Goal: Navigation & Orientation: Understand site structure

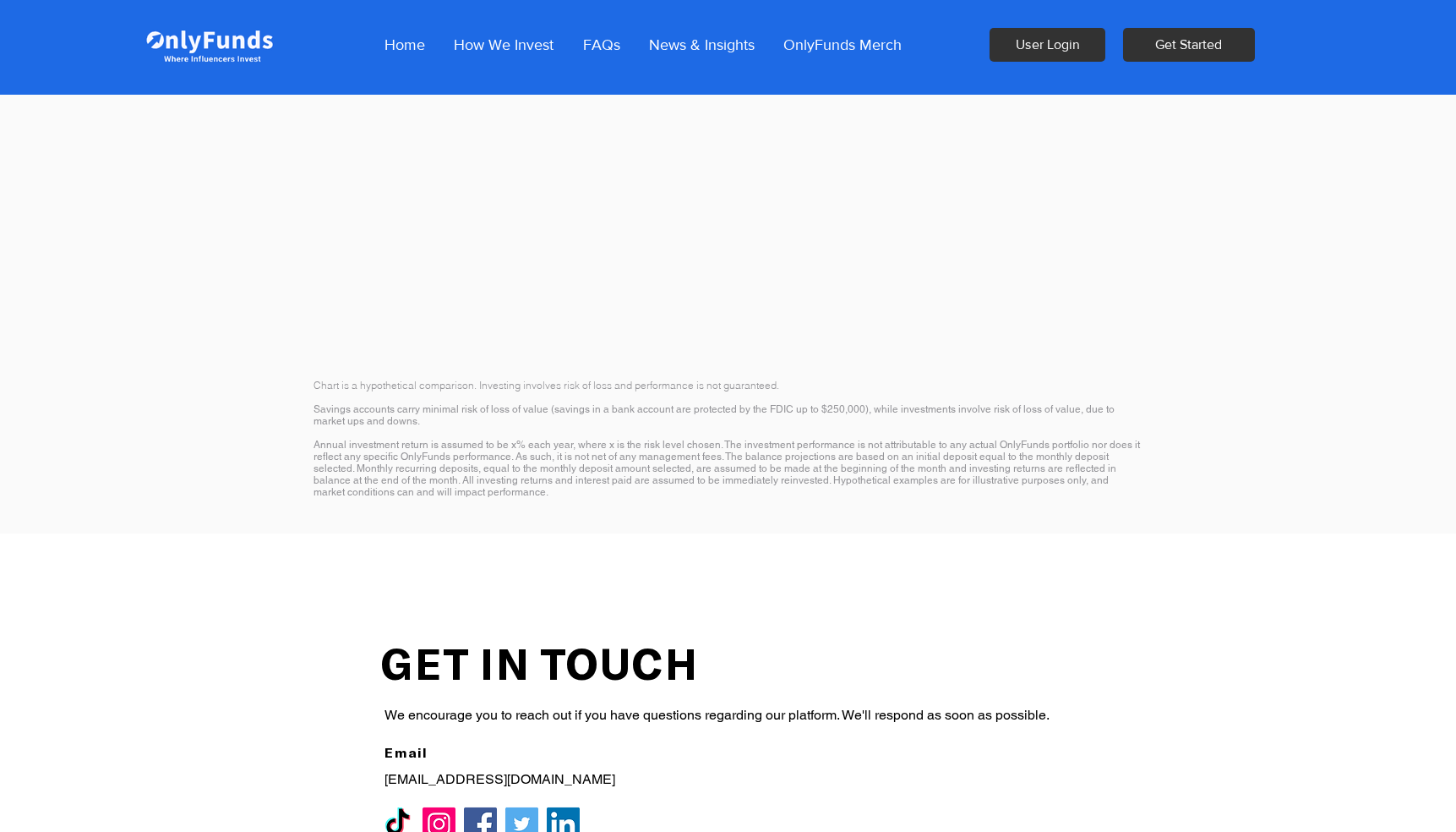
scroll to position [2653, 0]
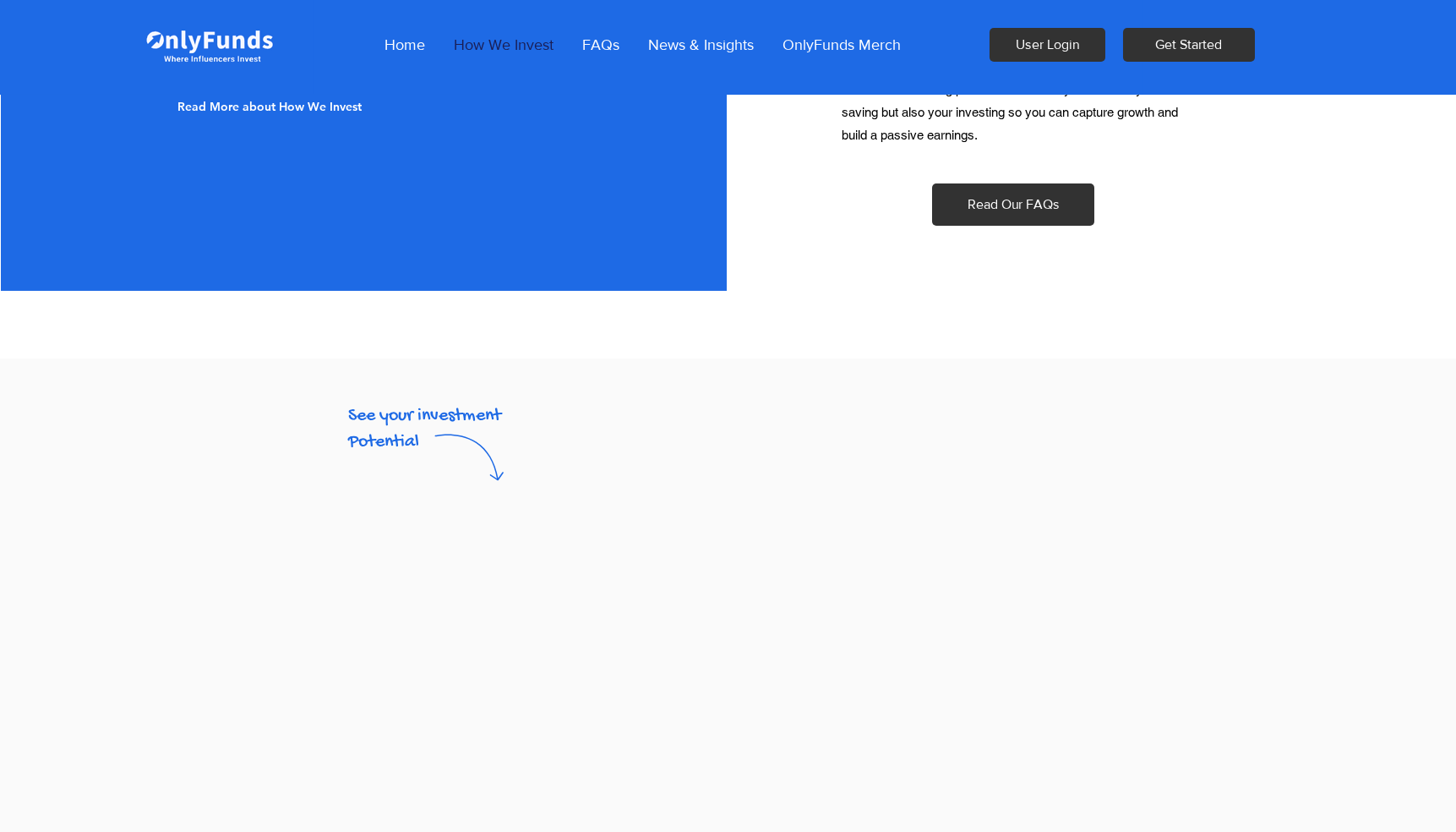
click at [499, 44] on p "How We Invest" at bounding box center [504, 45] width 117 height 42
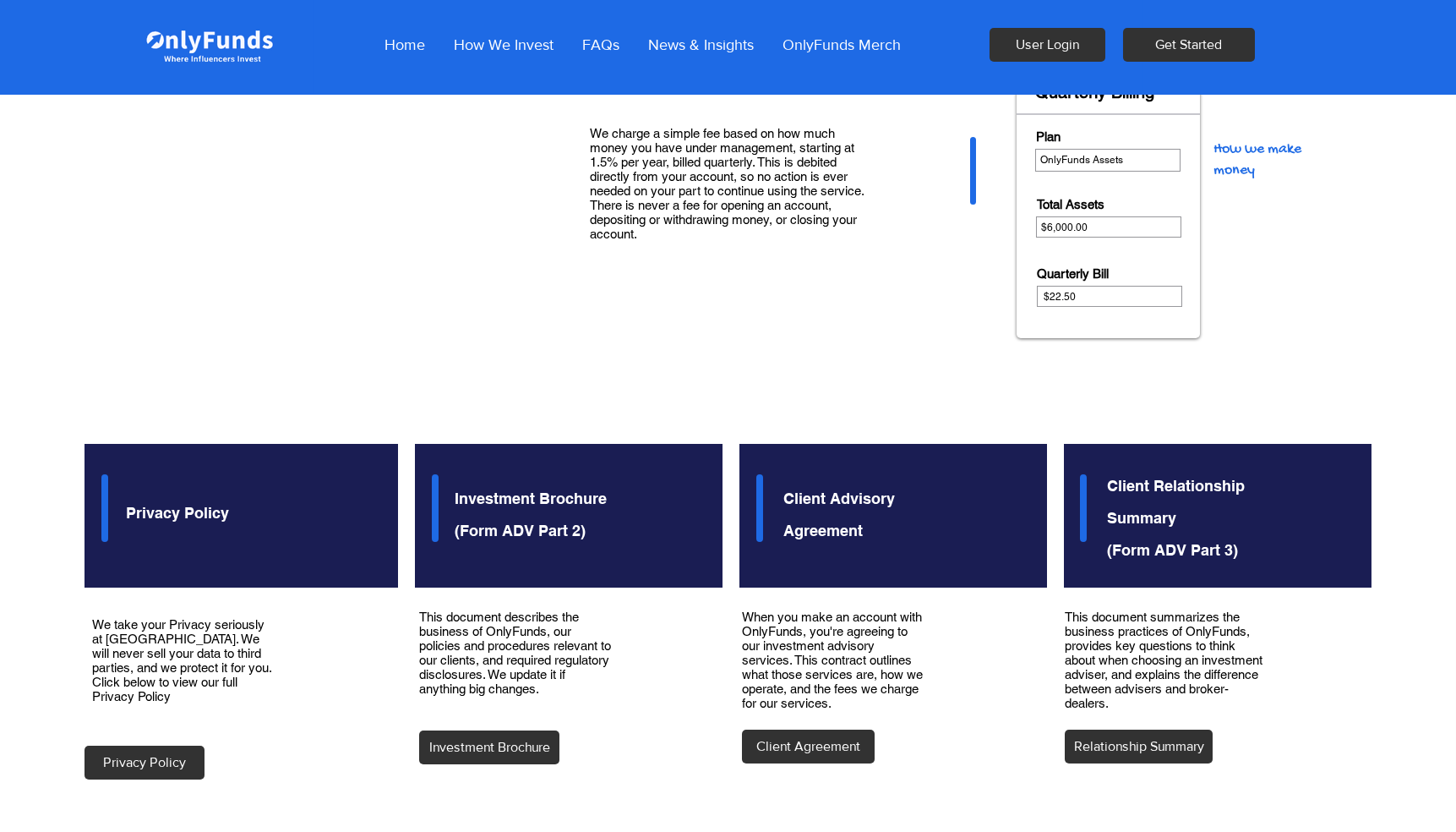
scroll to position [1926, 0]
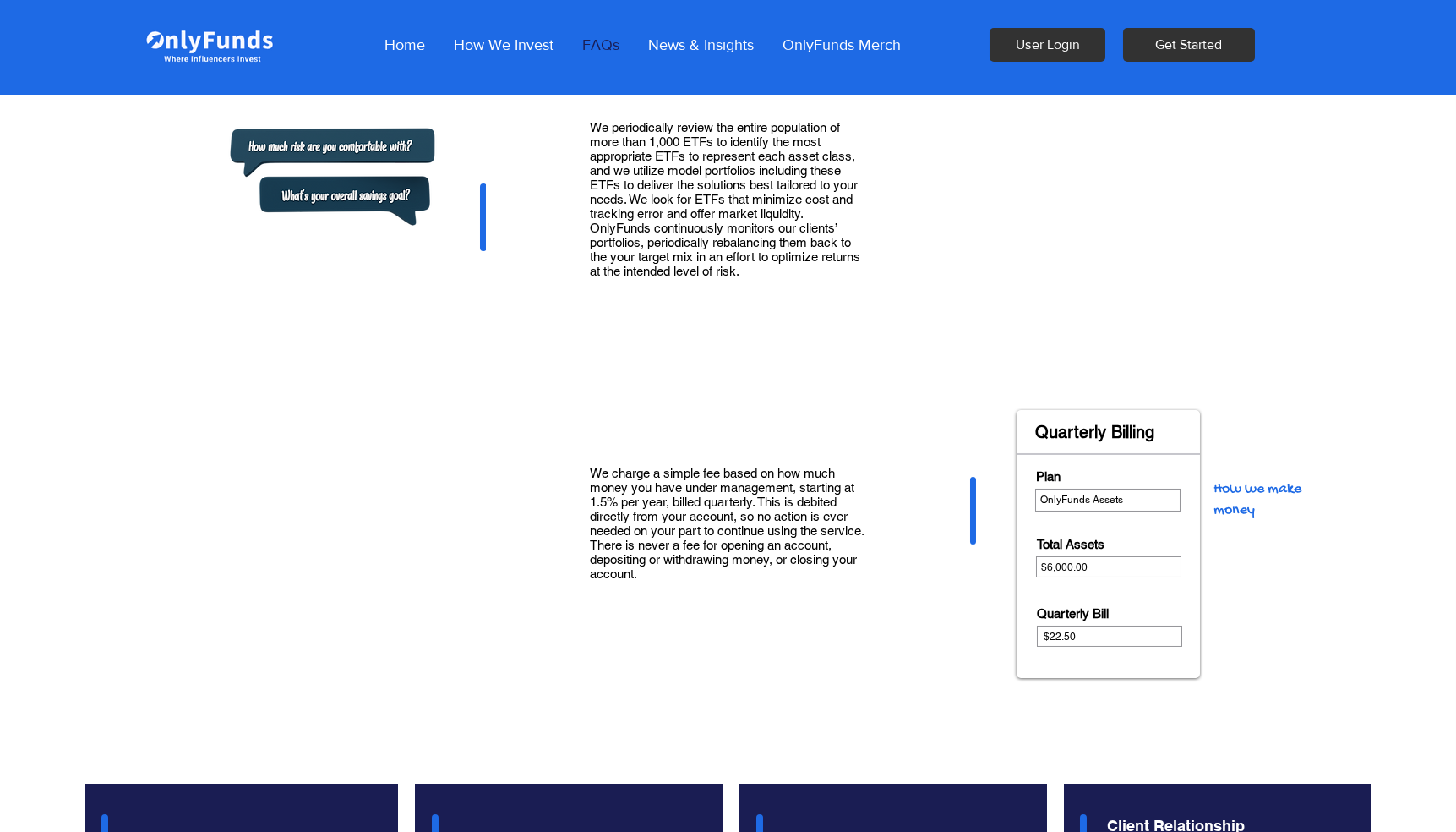
click at [601, 43] on p "FAQs" at bounding box center [601, 45] width 55 height 42
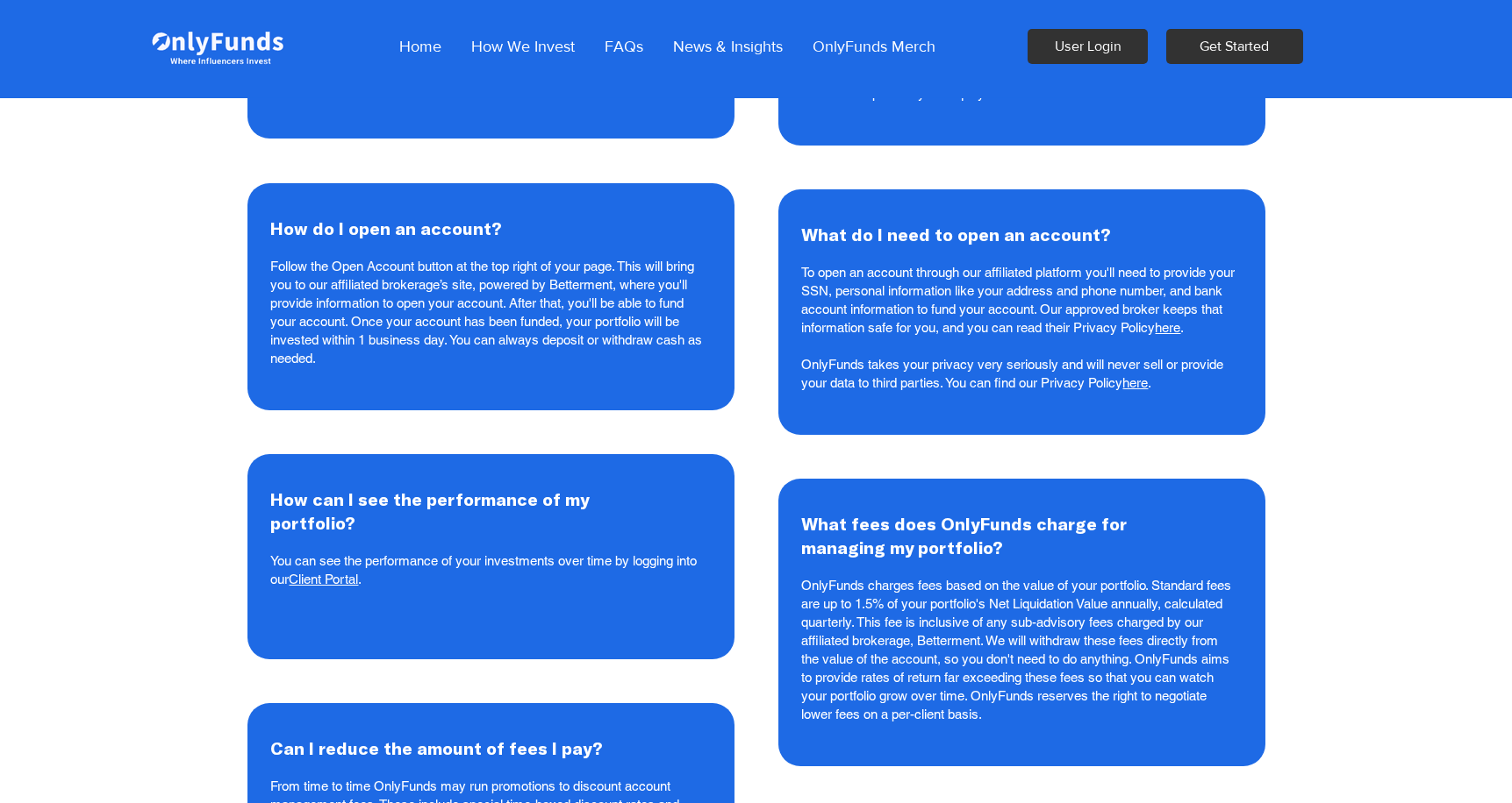
scroll to position [795, 0]
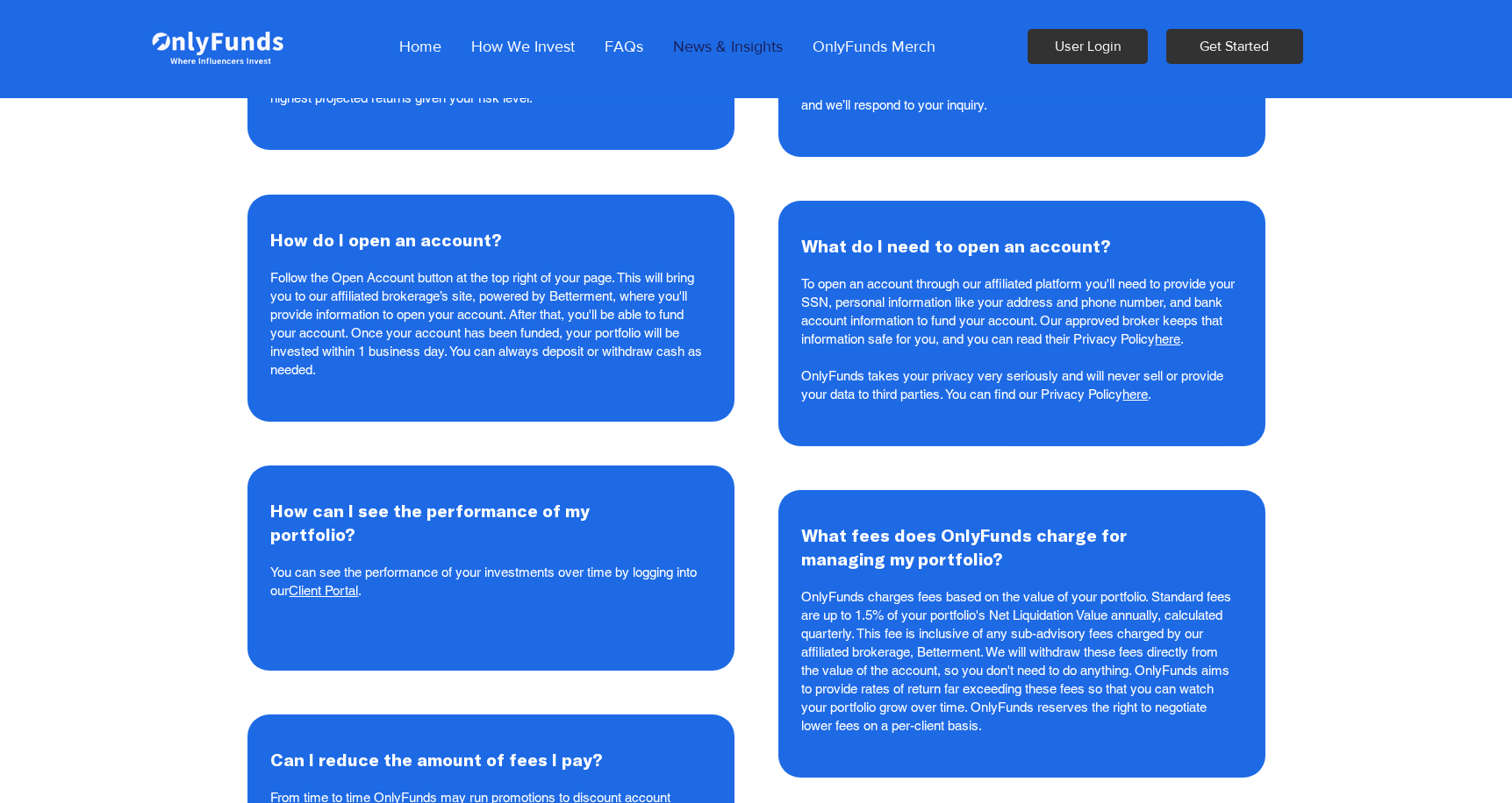
click at [732, 47] on p "News & Insights" at bounding box center [728, 47] width 127 height 44
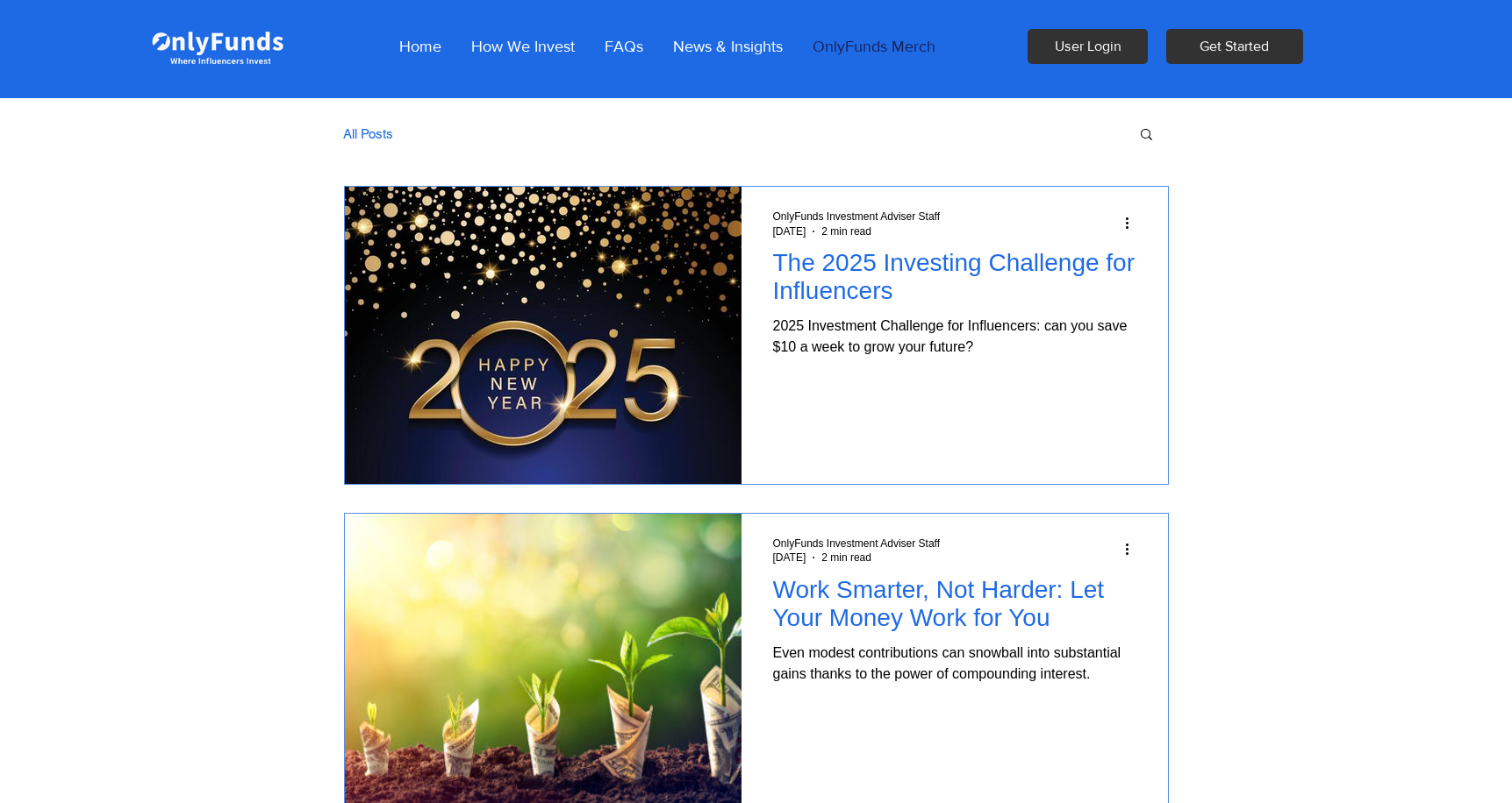
click at [847, 45] on p "OnlyFunds Merch" at bounding box center [874, 47] width 141 height 44
